Goal: Task Accomplishment & Management: Use online tool/utility

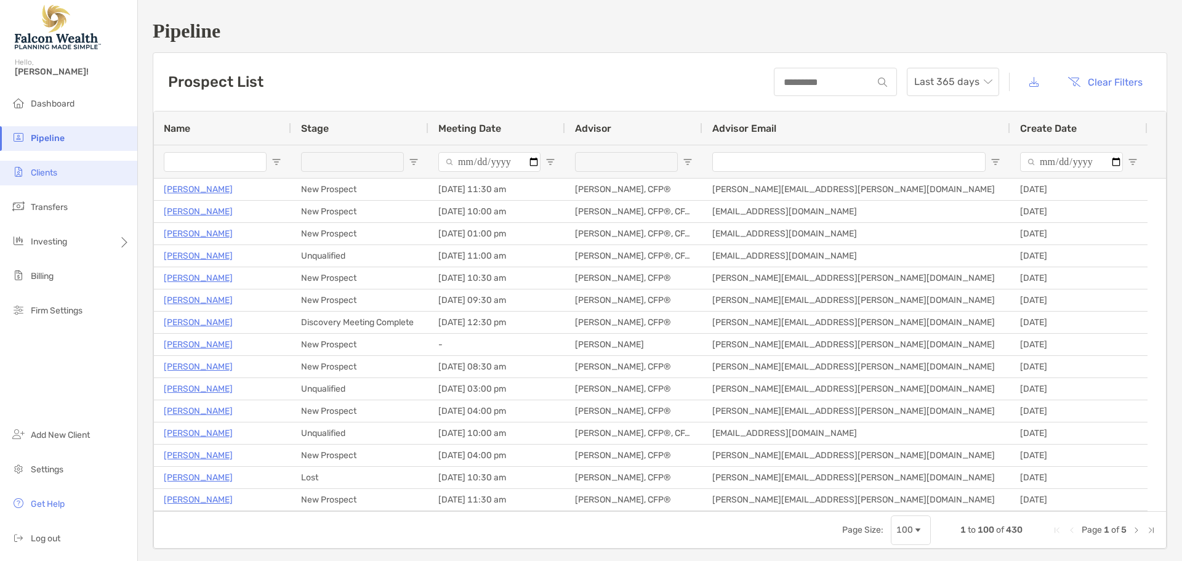
click at [52, 178] on li "Clients" at bounding box center [68, 173] width 137 height 25
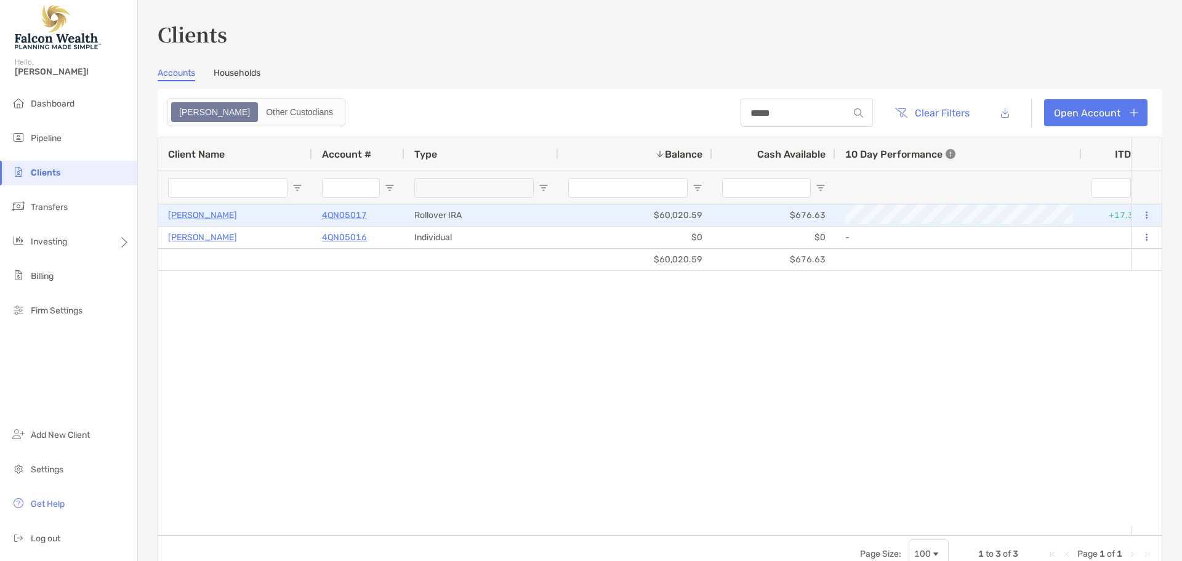
type input "*****"
click at [1140, 210] on button at bounding box center [1145, 215] width 11 height 12
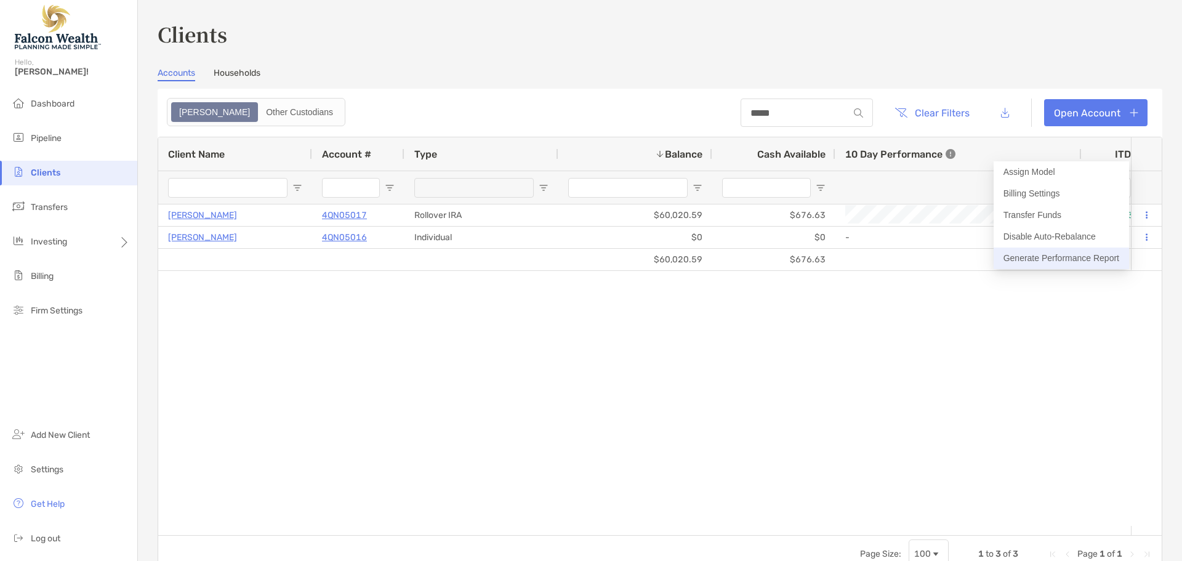
click at [1058, 260] on button "Generate Performance Report" at bounding box center [1060, 258] width 135 height 22
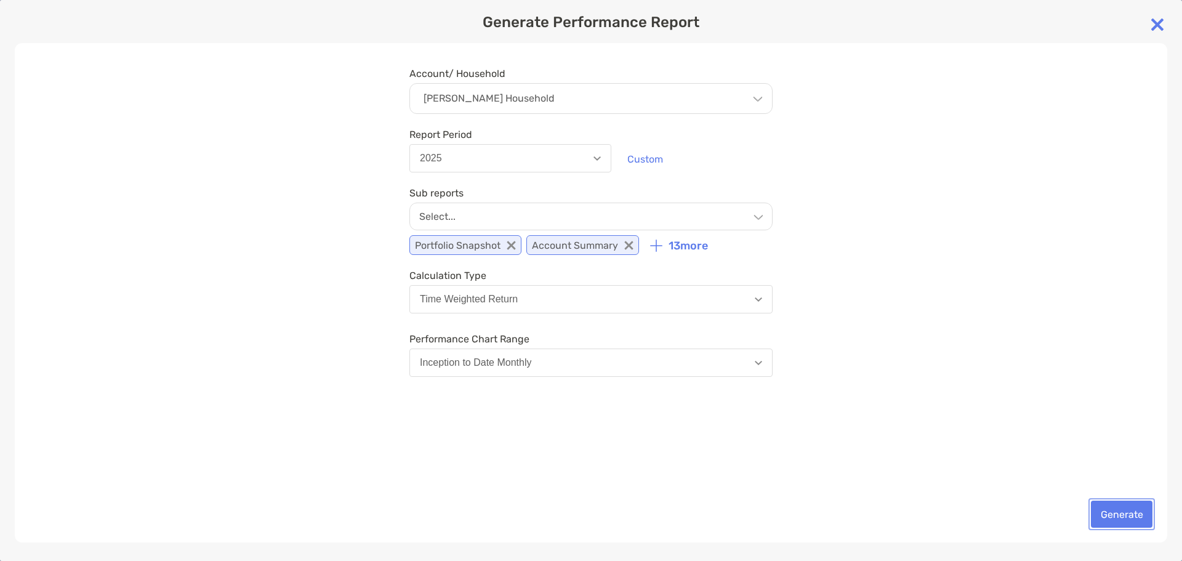
click at [1116, 510] on button "Generate" at bounding box center [1122, 513] width 62 height 27
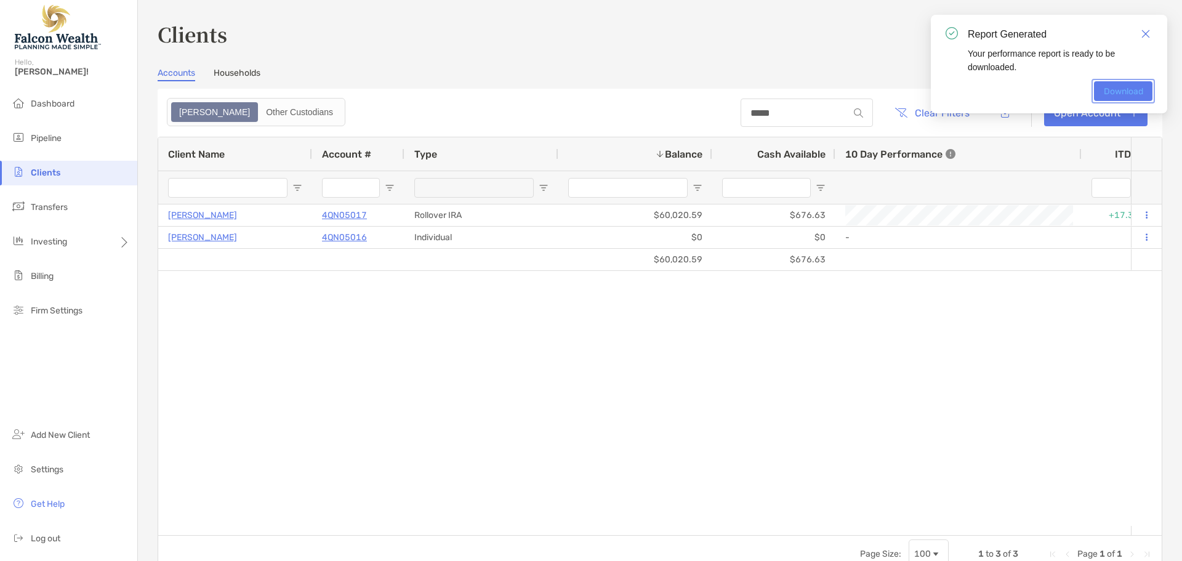
click at [1117, 88] on link "Download" at bounding box center [1123, 91] width 58 height 20
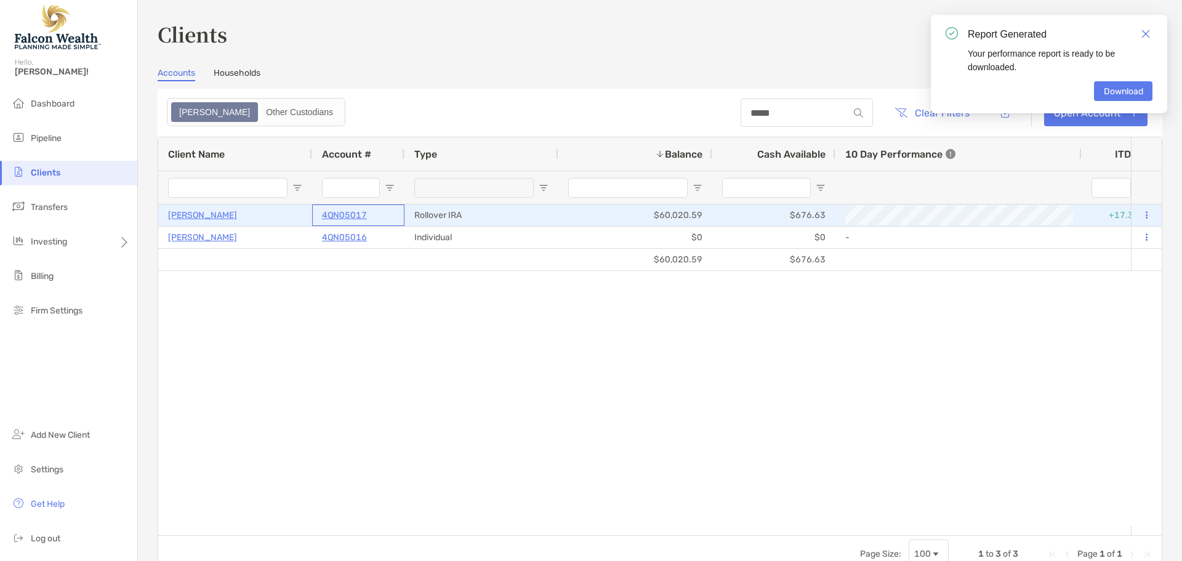
drag, startPoint x: 370, startPoint y: 214, endPoint x: 318, endPoint y: 215, distance: 52.3
click at [318, 215] on div "4QN05017" at bounding box center [358, 215] width 92 height 22
drag, startPoint x: 353, startPoint y: 215, endPoint x: 246, endPoint y: 313, distance: 144.6
click at [290, 338] on div "[PERSON_NAME] 4QN05017 Rollover IRA $60,020.59 $676.63 +17.34% +17.34% Complete…" at bounding box center [644, 364] width 972 height 321
click at [338, 213] on p "4QN05017" at bounding box center [344, 214] width 45 height 15
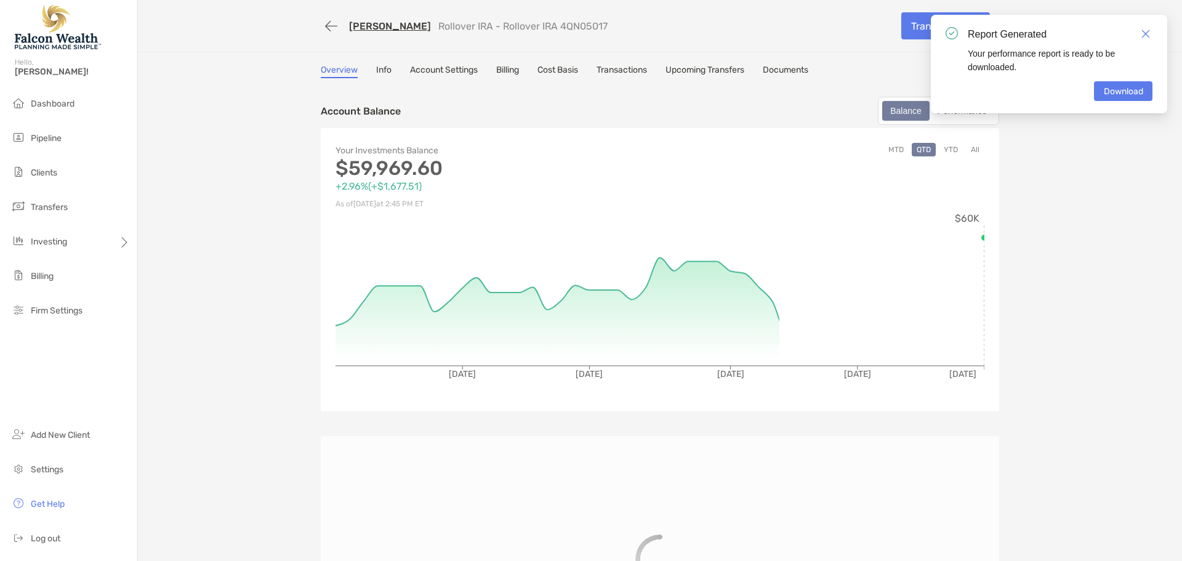
click at [794, 65] on link "Documents" at bounding box center [785, 72] width 46 height 14
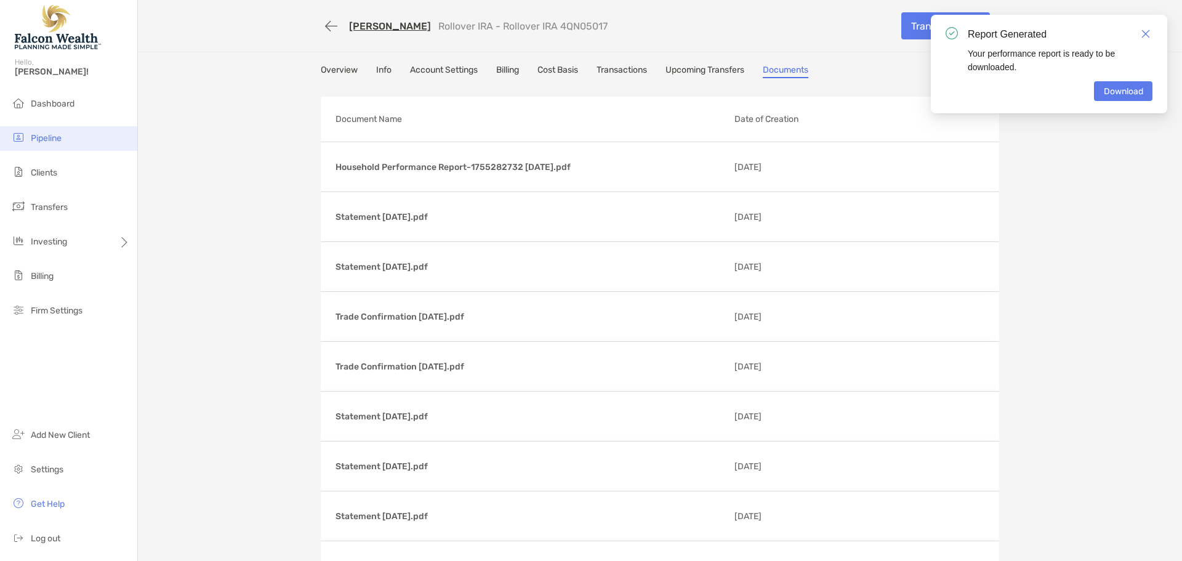
click at [52, 138] on span "Pipeline" at bounding box center [46, 138] width 31 height 10
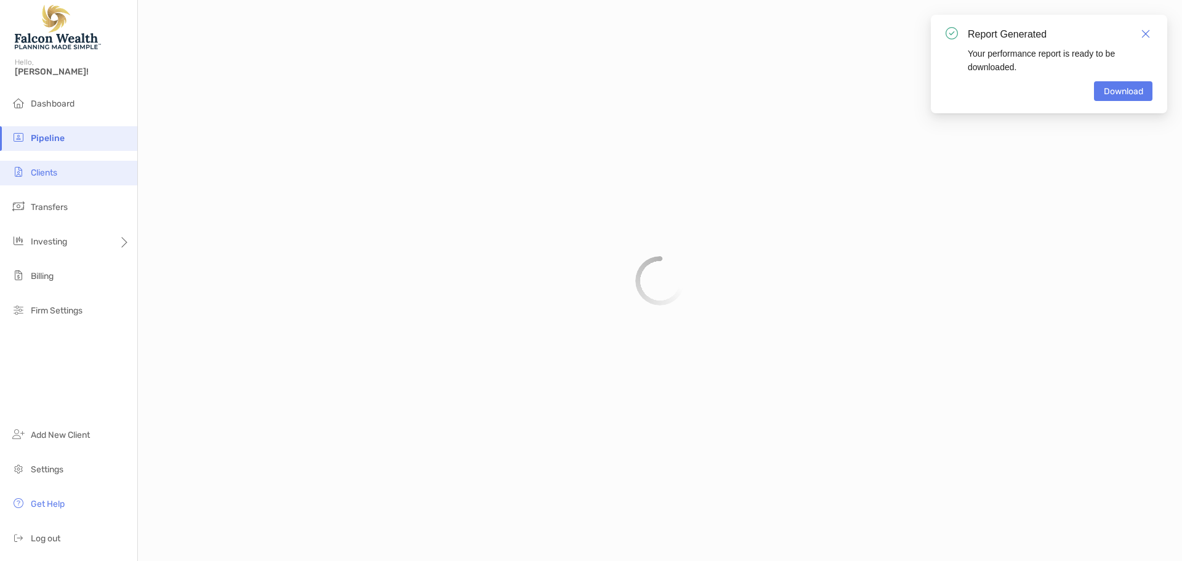
click at [61, 174] on li "Clients" at bounding box center [68, 173] width 137 height 25
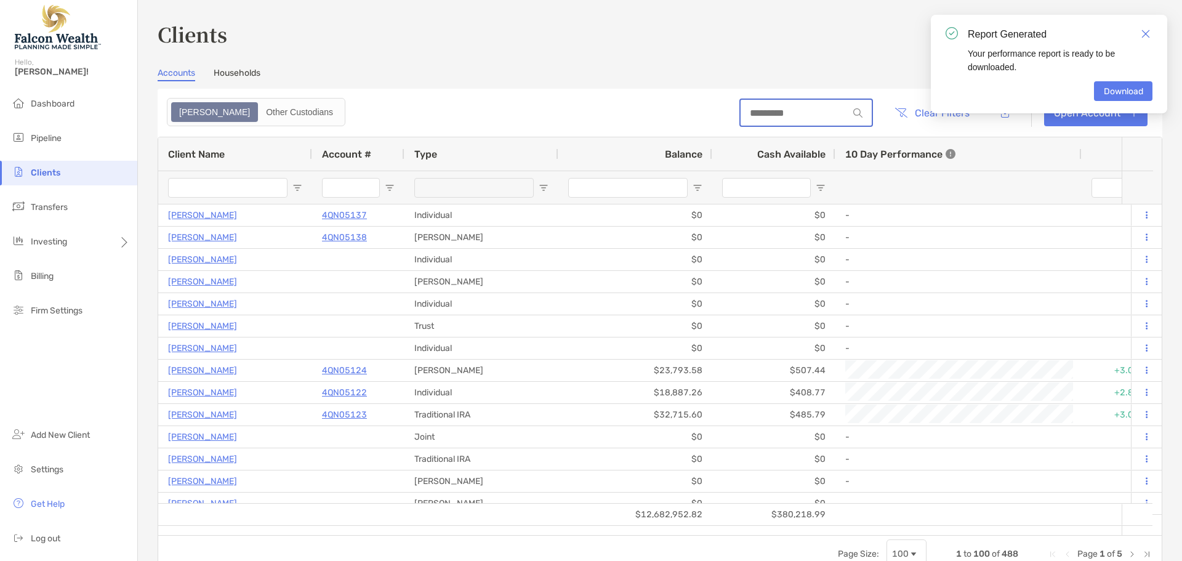
click at [790, 113] on input at bounding box center [794, 113] width 108 height 10
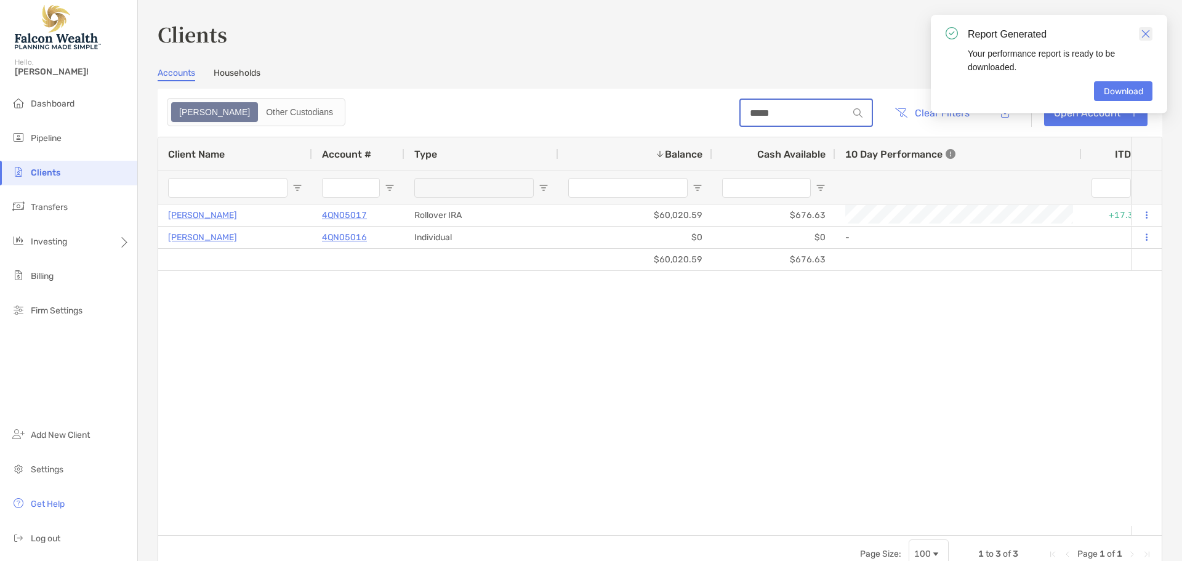
type input "*****"
click at [1145, 34] on img "Close" at bounding box center [1145, 34] width 9 height 9
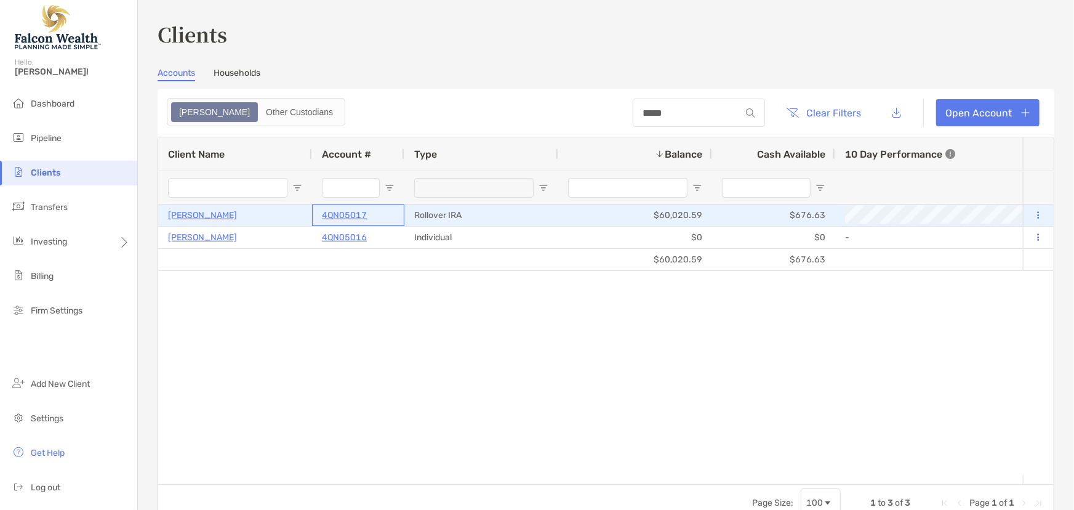
click at [332, 209] on p "4QN05017" at bounding box center [344, 214] width 45 height 15
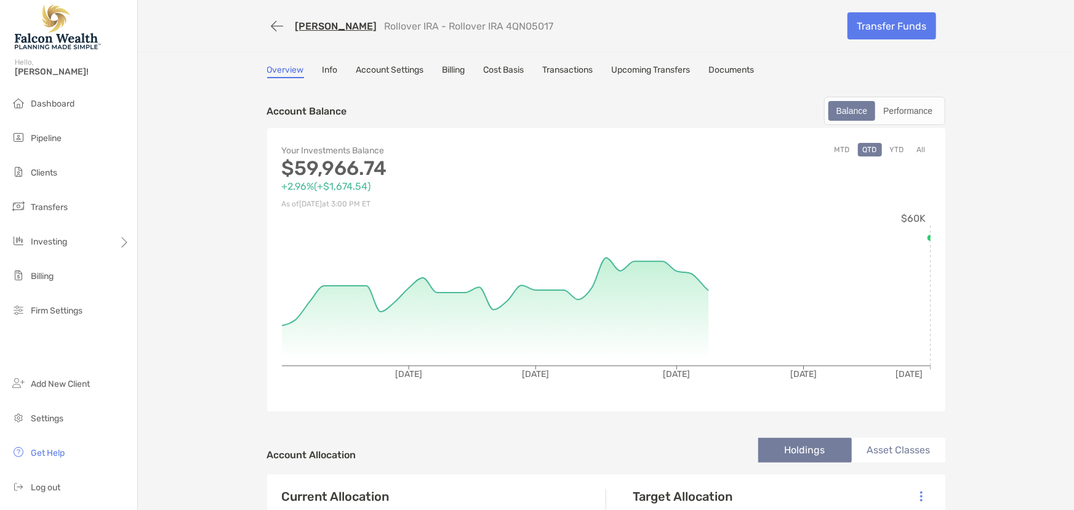
click at [916, 149] on button "All" at bounding box center [921, 150] width 18 height 14
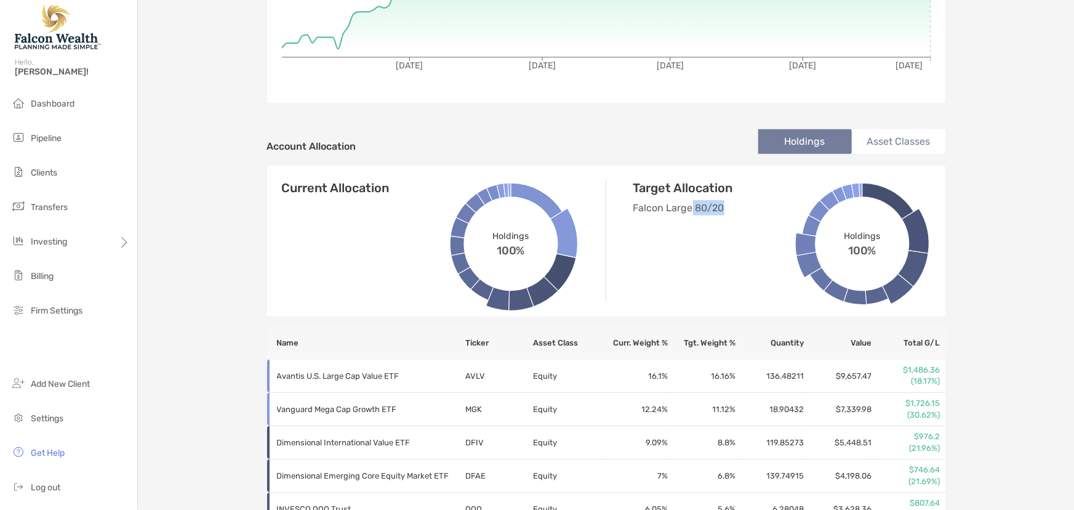
drag, startPoint x: 689, startPoint y: 202, endPoint x: 735, endPoint y: 207, distance: 46.4
click at [735, 207] on p "Falcon Large 80/20" at bounding box center [728, 207] width 191 height 15
click at [709, 200] on p "Falcon Large 80/20" at bounding box center [728, 207] width 191 height 15
drag, startPoint x: 689, startPoint y: 205, endPoint x: 715, endPoint y: 206, distance: 26.5
click at [700, 207] on p "Falcon Large 80/20" at bounding box center [728, 207] width 191 height 15
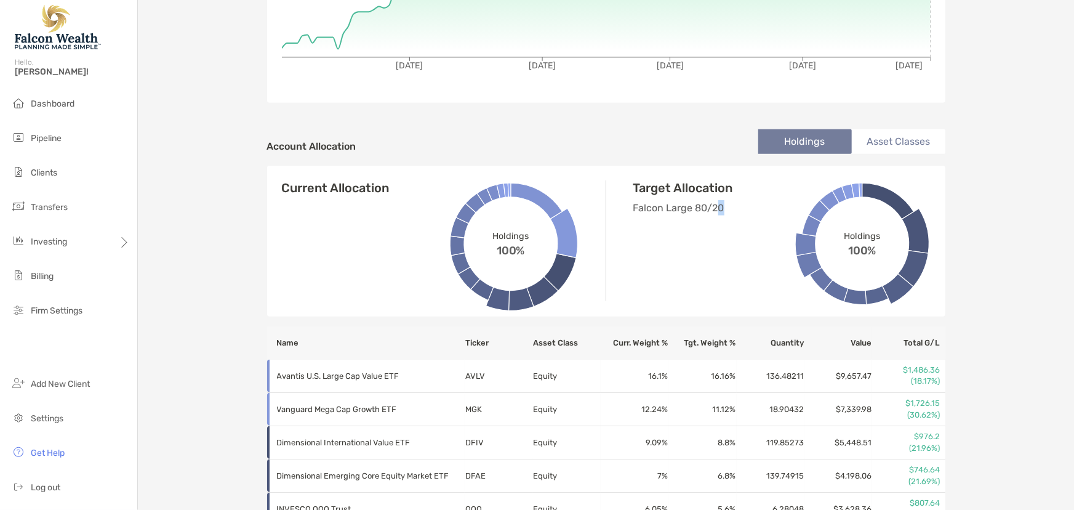
drag, startPoint x: 711, startPoint y: 204, endPoint x: 727, endPoint y: 209, distance: 17.3
click at [727, 209] on p "Falcon Large 80/20" at bounding box center [728, 207] width 191 height 15
click at [711, 205] on p "Falcon Large 80/20" at bounding box center [728, 207] width 191 height 15
drag, startPoint x: 707, startPoint y: 206, endPoint x: 727, endPoint y: 211, distance: 20.9
click at [727, 211] on p "Falcon Large 80/20" at bounding box center [728, 207] width 191 height 15
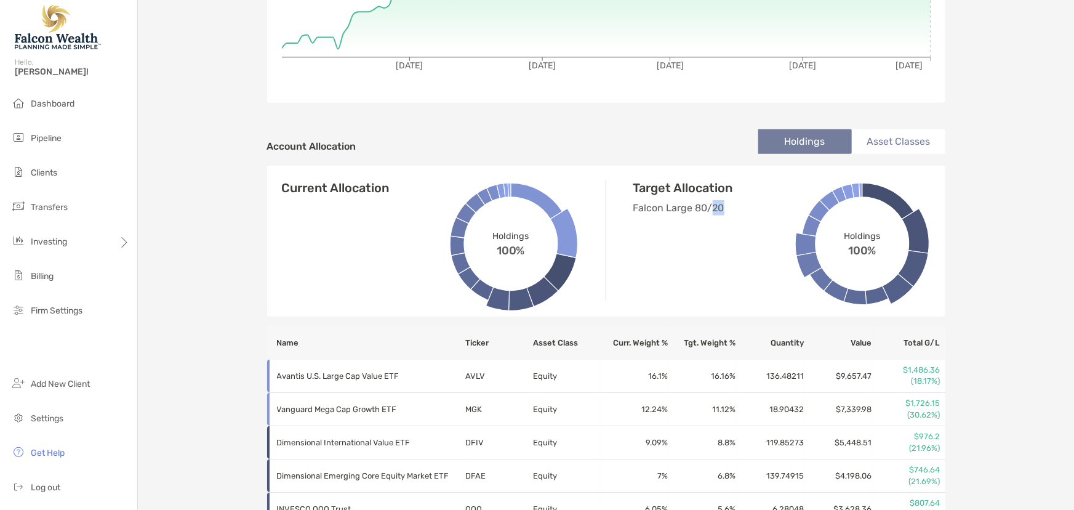
click at [714, 206] on p "Falcon Large 80/20" at bounding box center [728, 207] width 191 height 15
